Goal: Task Accomplishment & Management: Complete application form

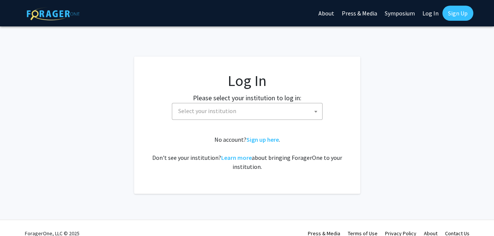
click at [225, 114] on span "Select your institution" at bounding box center [207, 111] width 58 height 8
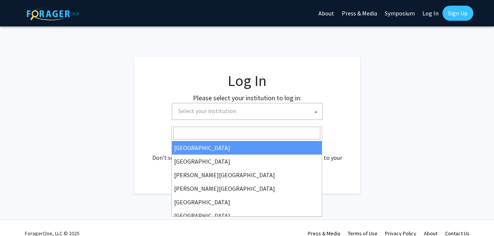
select select "34"
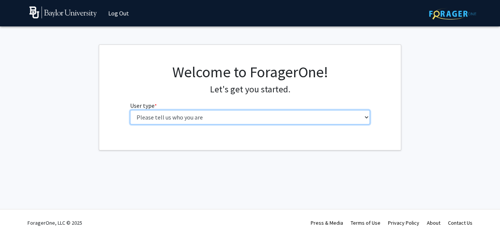
select select "5: faculty"
click option "Faculty" at bounding box center [0, 0] width 0 height 0
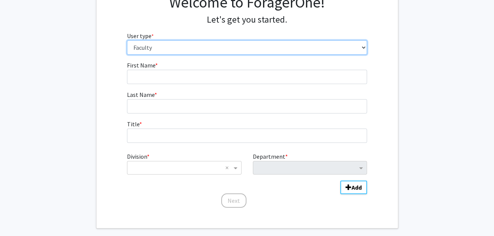
scroll to position [72, 0]
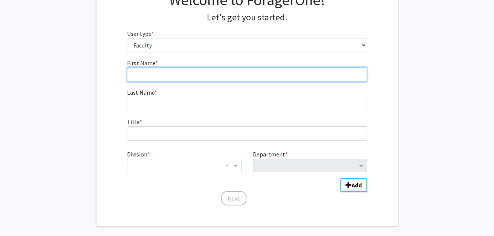
click at [144, 82] on input "First Name * required" at bounding box center [247, 74] width 240 height 14
type input "[PERSON_NAME]"
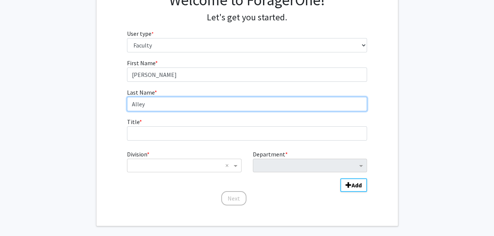
type input "Alley"
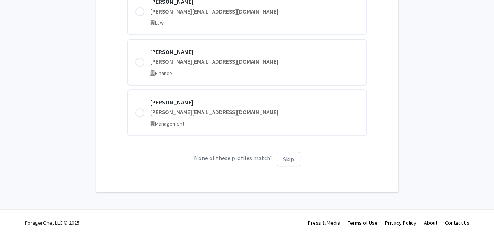
scroll to position [326, 0]
click at [300, 153] on button "Skip" at bounding box center [289, 158] width 24 height 15
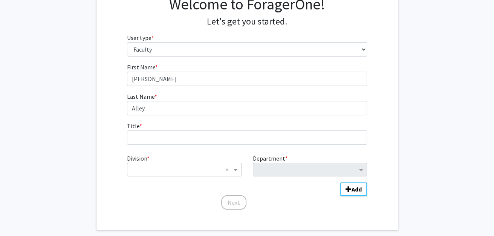
scroll to position [67, 0]
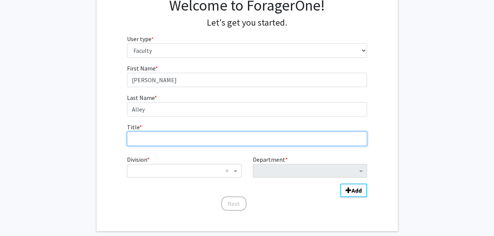
click at [154, 146] on input "Title * required" at bounding box center [247, 139] width 240 height 14
type input "Assistant Professor"
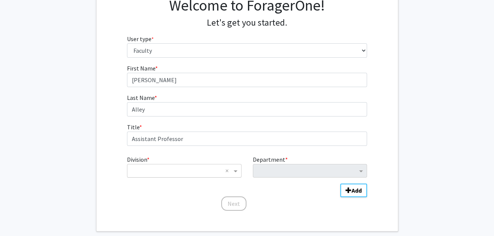
click at [158, 175] on input "Division" at bounding box center [176, 170] width 91 height 9
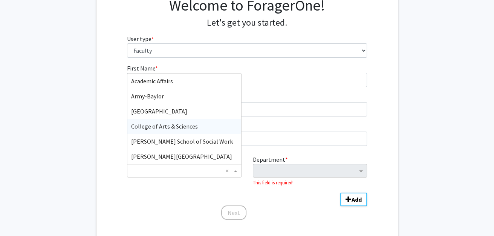
click at [183, 130] on span "College of Arts & Sciences" at bounding box center [164, 126] width 67 height 8
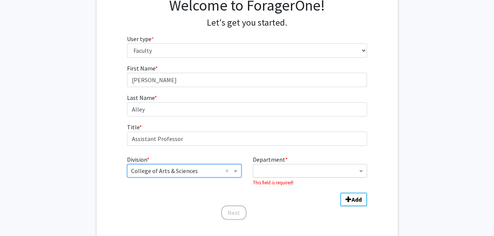
click at [296, 177] on div "Department" at bounding box center [305, 171] width 104 height 12
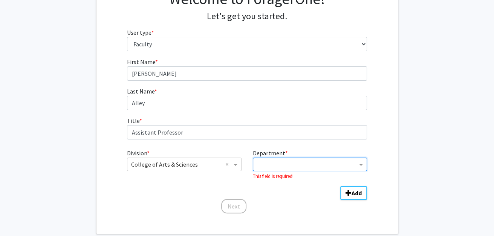
scroll to position [126, 0]
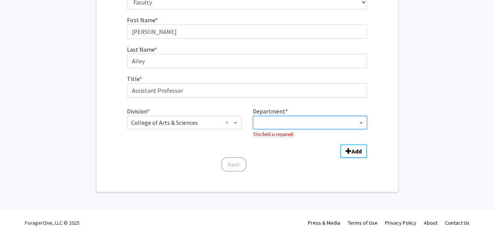
click at [332, 127] on input "Department" at bounding box center [307, 122] width 100 height 9
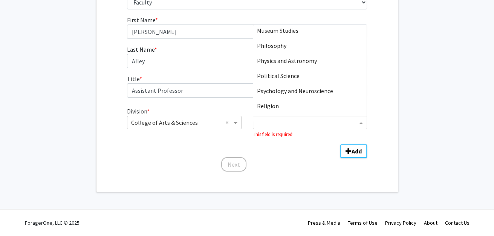
scroll to position [344, 0]
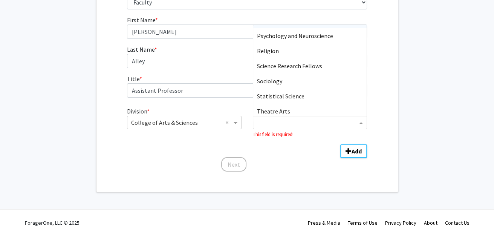
click at [322, 28] on div "Political Science" at bounding box center [309, 20] width 113 height 15
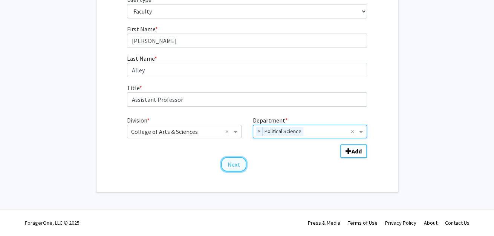
click at [230, 161] on button "Next" at bounding box center [233, 164] width 25 height 14
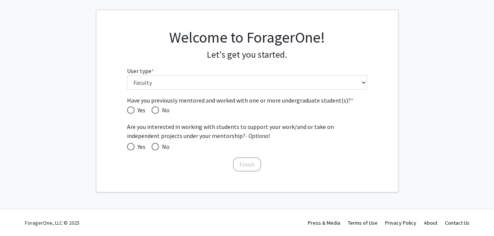
scroll to position [87, 0]
click at [132, 106] on span "Have you previously mentored and worked with one or more undergraduate student(…" at bounding box center [131, 110] width 8 height 8
click at [132, 106] on input "Yes" at bounding box center [131, 110] width 8 height 8
radio input "true"
click at [127, 142] on label "Yes" at bounding box center [136, 146] width 18 height 9
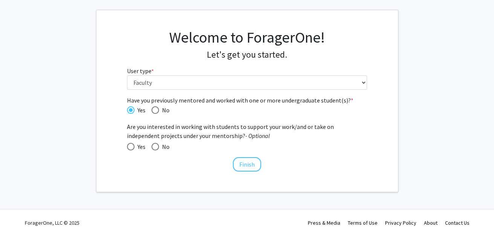
click at [127, 143] on input "Yes" at bounding box center [131, 147] width 8 height 8
radio input "true"
click at [247, 159] on button "Finish" at bounding box center [247, 164] width 28 height 14
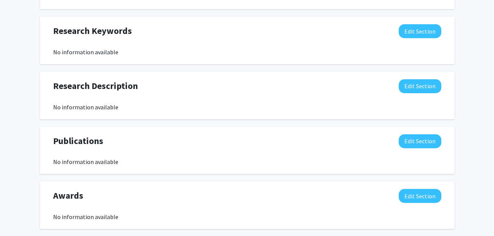
scroll to position [358, 0]
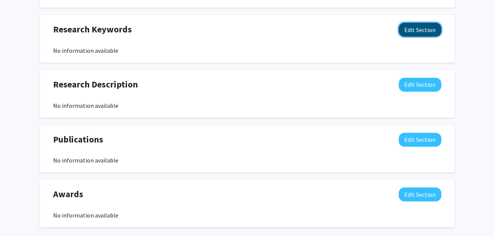
click at [406, 37] on button "Edit Section" at bounding box center [420, 30] width 43 height 14
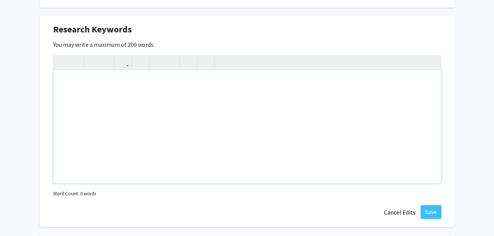
click at [97, 154] on div "Note to users with screen readers: Please deactivate our accessibility plugin f…" at bounding box center [247, 126] width 387 height 113
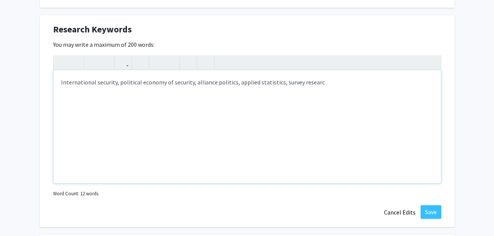
type textarea "International security, political economy of security, alliance politics, appli…"
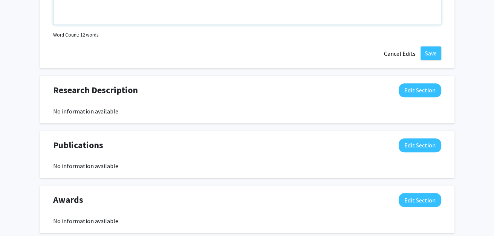
scroll to position [519, 0]
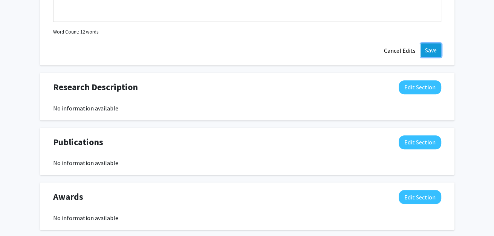
click at [426, 57] on button "Save" at bounding box center [431, 50] width 21 height 14
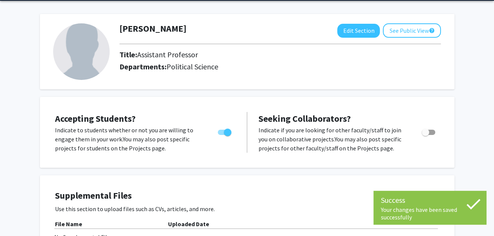
scroll to position [0, 0]
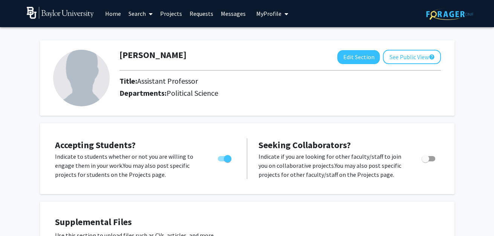
click at [171, 11] on link "Projects" at bounding box center [170, 13] width 29 height 26
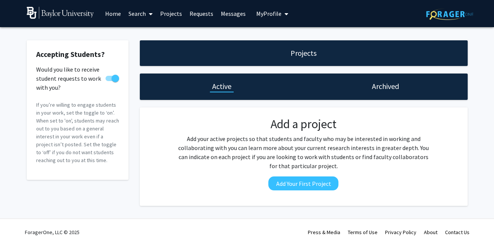
checkbox input "true"
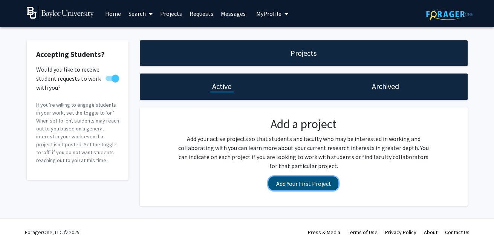
click at [283, 190] on button "Add Your First Project" at bounding box center [303, 183] width 70 height 14
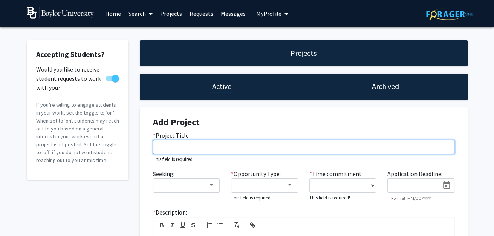
click at [188, 154] on input "* Project Title" at bounding box center [303, 147] width 301 height 14
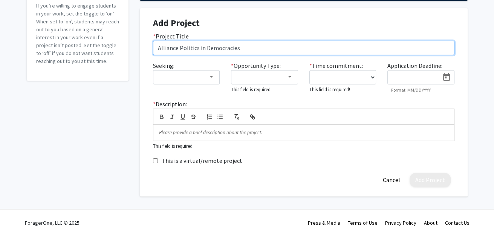
scroll to position [102, 0]
type input "Alliance Politics in Democracies"
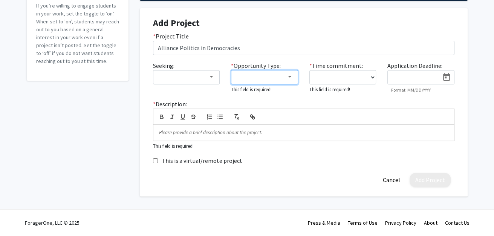
click at [254, 81] on div at bounding box center [261, 76] width 50 height 9
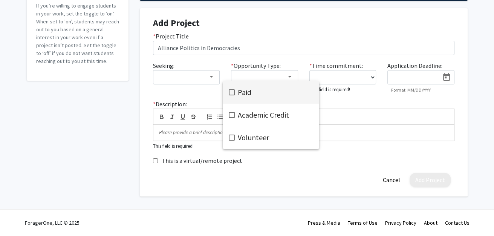
click at [191, 83] on div at bounding box center [247, 118] width 494 height 236
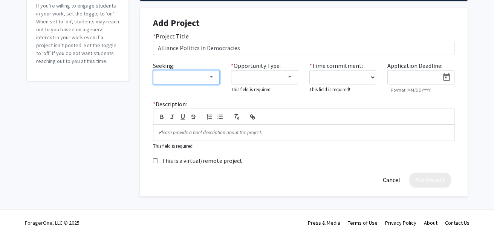
click at [178, 81] on div at bounding box center [183, 76] width 50 height 9
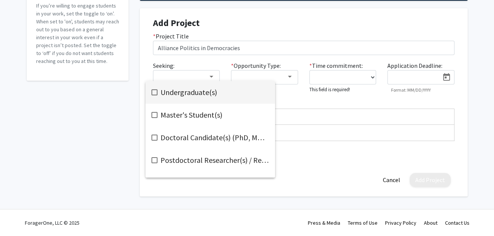
click at [151, 89] on mat-option "Undergraduate(s)" at bounding box center [210, 92] width 130 height 23
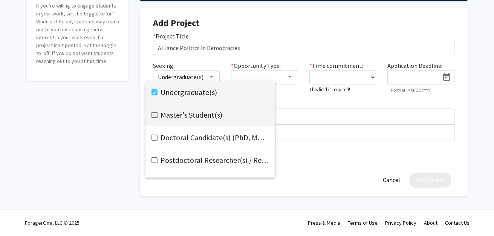
click at [155, 114] on mat-pseudo-checkbox at bounding box center [154, 115] width 6 height 6
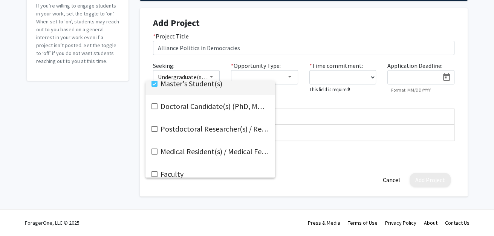
scroll to position [39, 0]
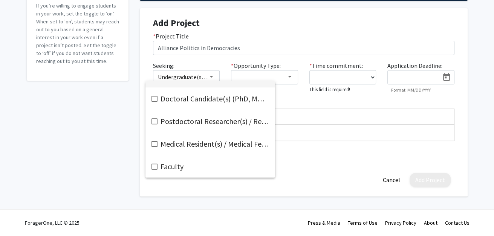
click at [124, 149] on div at bounding box center [247, 118] width 494 height 236
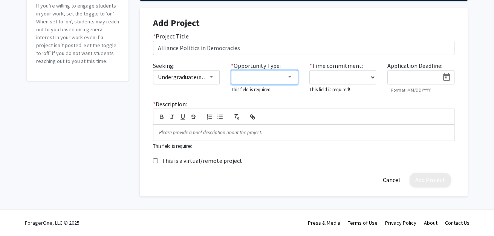
click at [262, 81] on div at bounding box center [261, 76] width 50 height 9
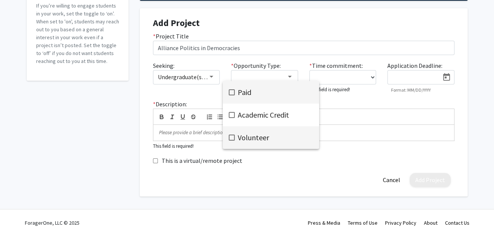
click at [243, 136] on span "Volunteer" at bounding box center [275, 137] width 75 height 23
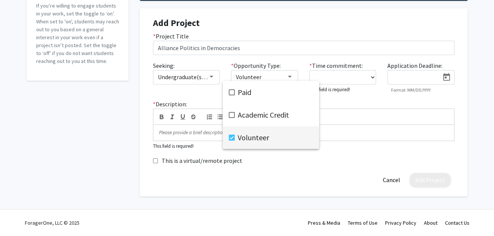
click at [367, 93] on div at bounding box center [247, 118] width 494 height 236
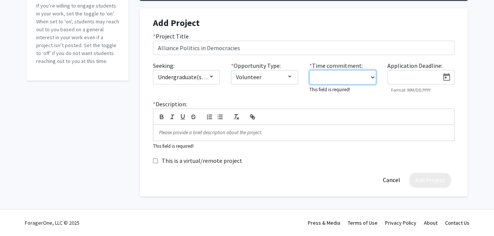
select select "0 - 5"
click option "0 - 5 hours/week" at bounding box center [0, 0] width 0 height 0
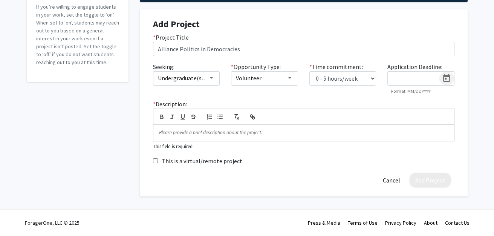
click at [443, 82] on icon "Open calendar" at bounding box center [446, 78] width 7 height 8
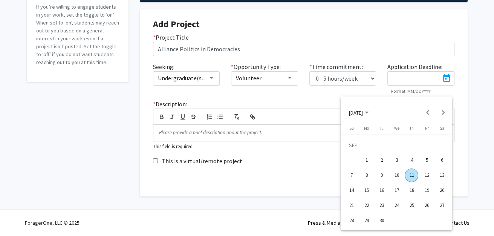
click at [369, 111] on span "[DATE]" at bounding box center [359, 112] width 20 height 7
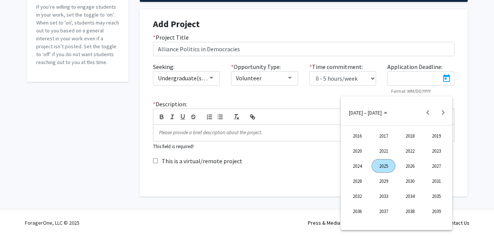
click at [387, 167] on div "2025" at bounding box center [384, 166] width 24 height 14
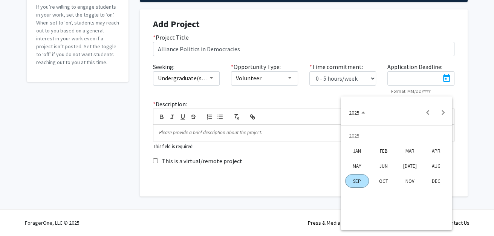
click at [437, 184] on div "DEC" at bounding box center [436, 181] width 24 height 14
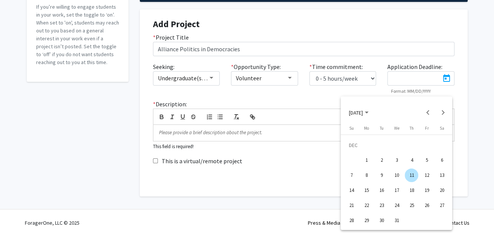
click at [367, 157] on div "1" at bounding box center [366, 160] width 14 height 14
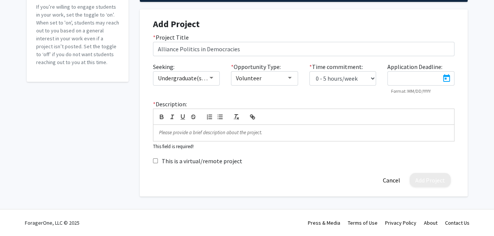
type input "[DATE]"
click at [311, 125] on div at bounding box center [303, 133] width 301 height 16
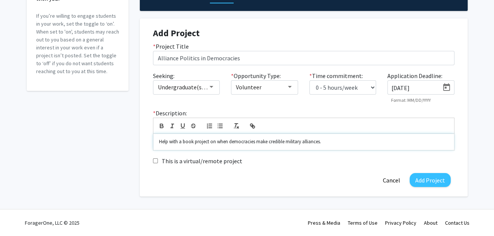
scroll to position [134, 0]
click at [54, 98] on div "Accepting Students? Would you like to receive student requests to work with you…" at bounding box center [77, 73] width 113 height 245
click at [272, 83] on div "Volunteer" at bounding box center [261, 87] width 50 height 9
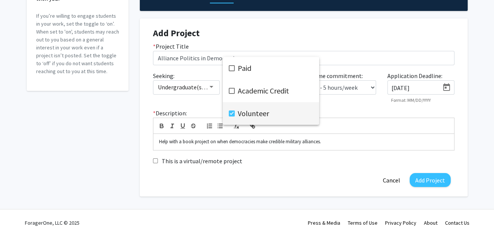
click at [124, 109] on div at bounding box center [247, 118] width 494 height 236
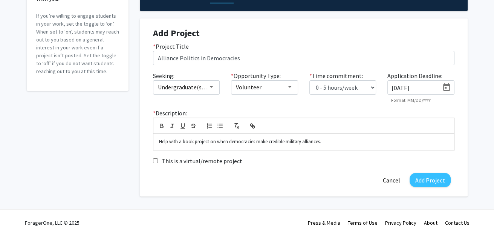
click at [318, 90] on div "* Time commitment: 0 - 5 hours/week 5 - 10 hours/week 10 - 15 hours/week 15 - 2…" at bounding box center [343, 87] width 78 height 32
click at [338, 142] on div "Help with a book project on when democracies make credible military alliances." at bounding box center [303, 142] width 301 height 16
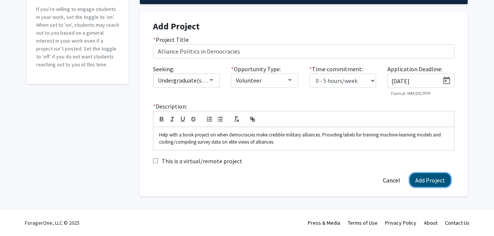
click at [420, 186] on button "Add Project" at bounding box center [430, 180] width 41 height 14
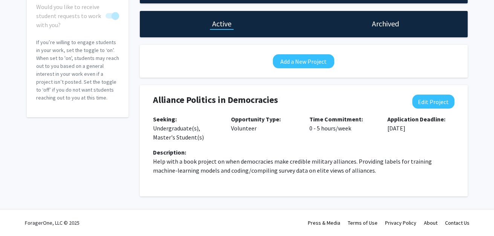
scroll to position [0, 0]
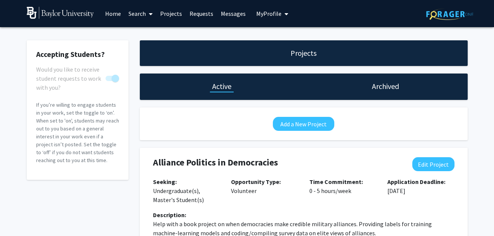
click at [143, 14] on link "Search" at bounding box center [141, 13] width 32 height 26
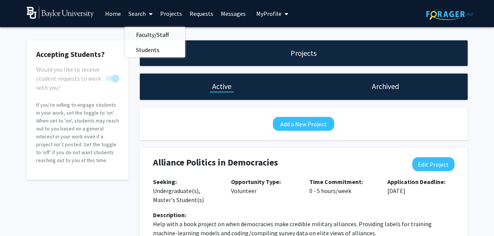
click at [151, 32] on span "Faculty/Staff" at bounding box center [152, 34] width 55 height 15
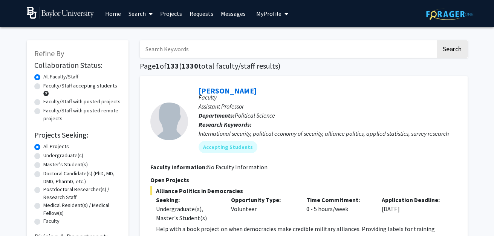
click at [266, 12] on span "My Profile" at bounding box center [268, 14] width 25 height 8
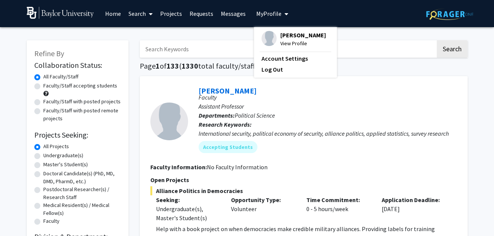
click at [294, 35] on span "[PERSON_NAME]" at bounding box center [303, 35] width 46 height 8
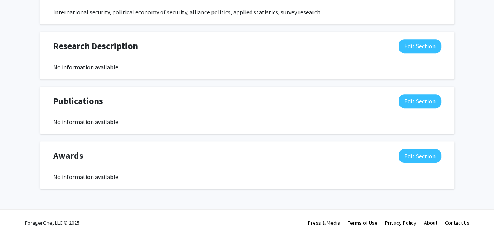
scroll to position [410, 0]
click at [420, 53] on button "Edit Section" at bounding box center [420, 46] width 43 height 14
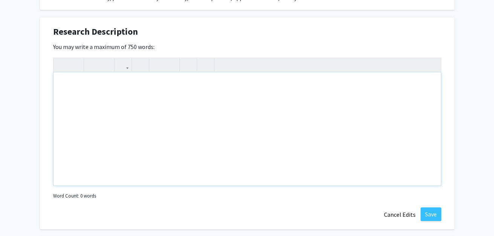
click at [73, 182] on div "Note to users with screen readers: Please deactivate our accessibility plugin f…" at bounding box center [247, 128] width 387 height 113
paste div "Note to users with screen readers: Please deactivate our accessibility plugin f…"
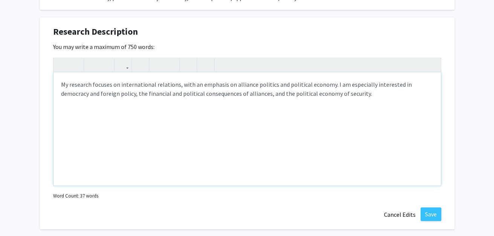
type textarea "<p>My research focuses on international relations, with an emphasis on alliance…"
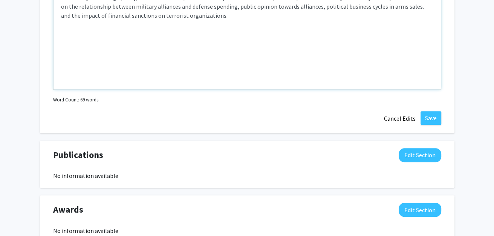
scroll to position [507, 0]
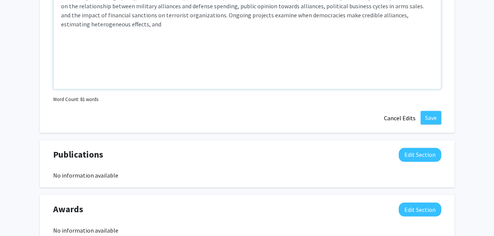
click at [399, 29] on p "My research focuses on international relations, with an emphasis on alliance po…" at bounding box center [247, 5] width 372 height 45
drag, startPoint x: 181, startPoint y: 129, endPoint x: 165, endPoint y: 130, distance: 15.5
click at [165, 29] on p "My research focuses on international relations, with an emphasis on alliance po…" at bounding box center [247, 5] width 372 height 45
click at [397, 29] on p "My research focuses on international relations, with an emphasis on alliance po…" at bounding box center [247, 5] width 372 height 45
drag, startPoint x: 417, startPoint y: 115, endPoint x: 399, endPoint y: 116, distance: 18.2
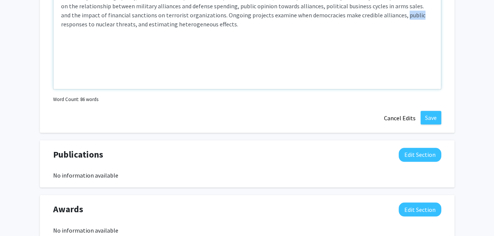
click at [399, 29] on p "My research focuses on international relations, with an emphasis on alliance po…" at bounding box center [247, 5] width 372 height 45
type textarea "<p>My research focuses on international relations, with an emphasis on alliance…"
click at [425, 124] on button "Save" at bounding box center [431, 118] width 21 height 14
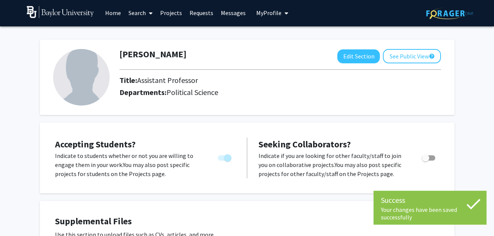
scroll to position [0, 0]
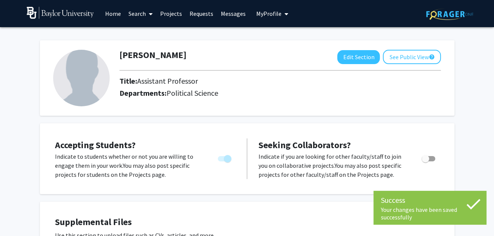
click at [98, 73] on img at bounding box center [81, 78] width 57 height 57
click at [337, 52] on button "Edit Section" at bounding box center [358, 57] width 43 height 14
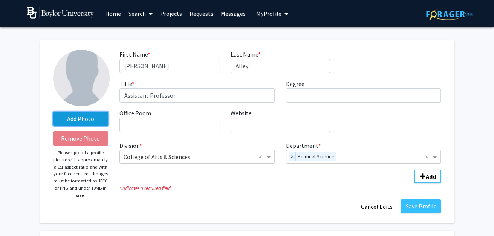
click at [87, 121] on label "Add Photo" at bounding box center [80, 119] width 55 height 14
click at [0, 0] on input "Add Photo" at bounding box center [0, 0] width 0 height 0
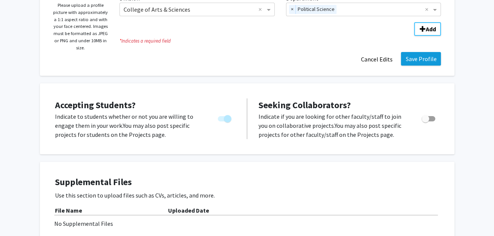
scroll to position [148, 0]
click at [419, 65] on button "Save Profile" at bounding box center [421, 59] width 40 height 14
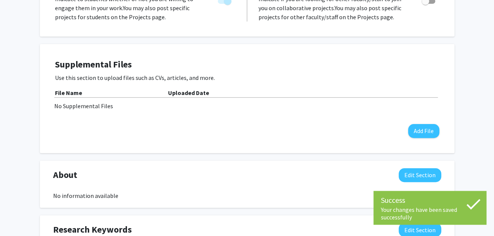
scroll to position [0, 0]
